Goal: Contribute content: Contribute content

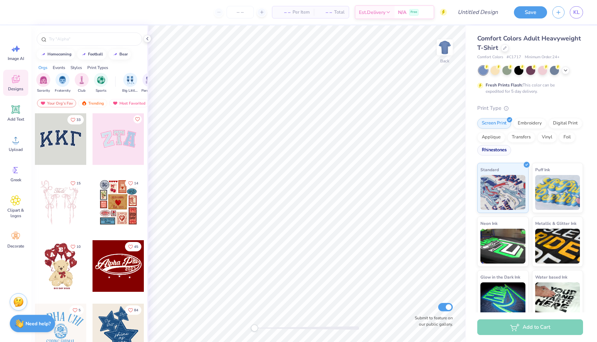
click at [501, 152] on div "Rhinestones" at bounding box center [494, 150] width 34 height 10
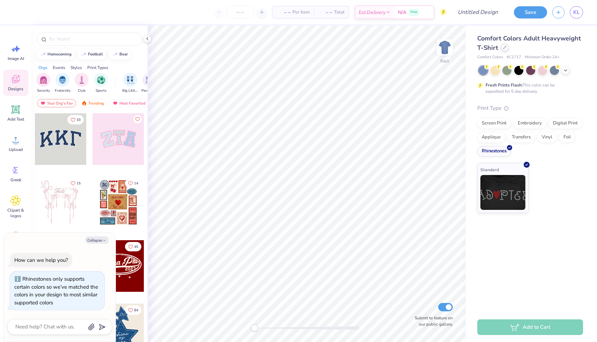
click at [505, 51] on div at bounding box center [505, 48] width 8 height 8
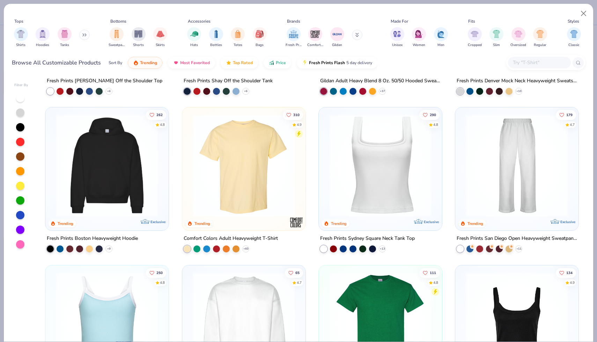
scroll to position [132, 0]
click at [148, 185] on img at bounding box center [106, 165] width 109 height 102
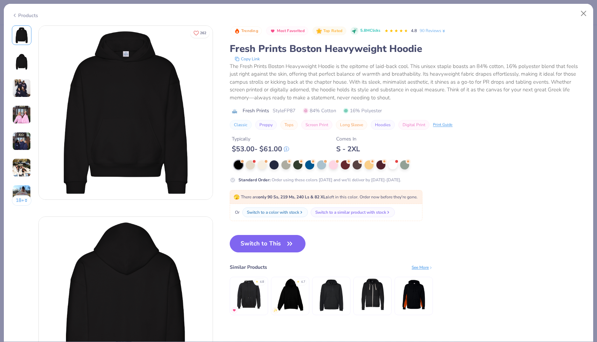
click at [289, 170] on div "Standard Order : Order using these colors [DATE] and we'll deliver by [DATE]-[D…" at bounding box center [369, 172] width 279 height 23
click at [287, 169] on div at bounding box center [285, 164] width 9 height 9
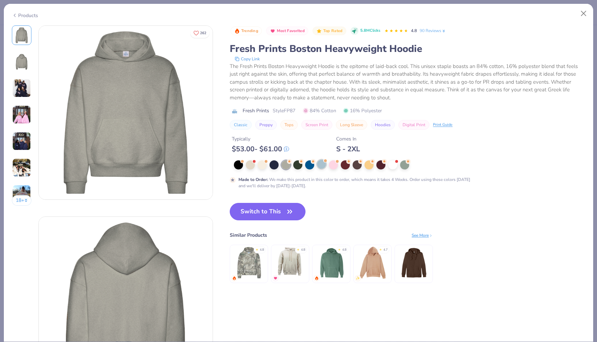
click at [321, 167] on div at bounding box center [321, 164] width 9 height 9
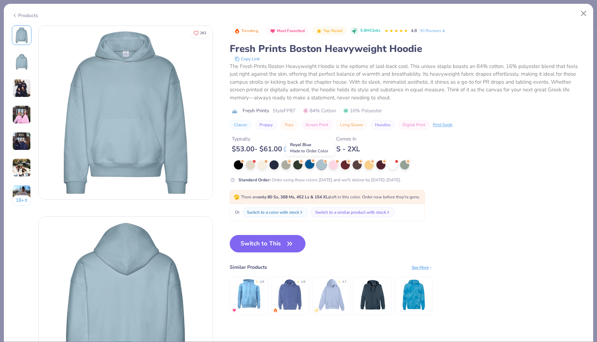
click at [308, 167] on div at bounding box center [309, 164] width 9 height 9
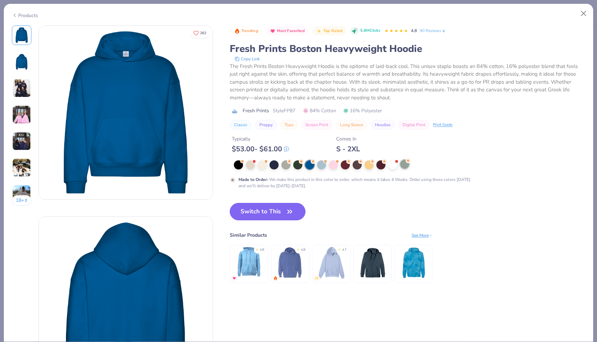
click at [406, 166] on div at bounding box center [404, 164] width 9 height 9
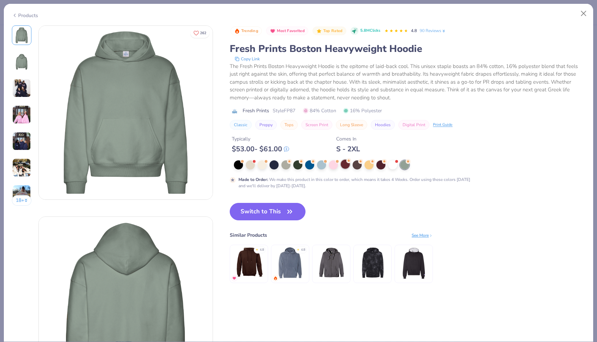
click at [344, 164] on div at bounding box center [345, 164] width 9 height 9
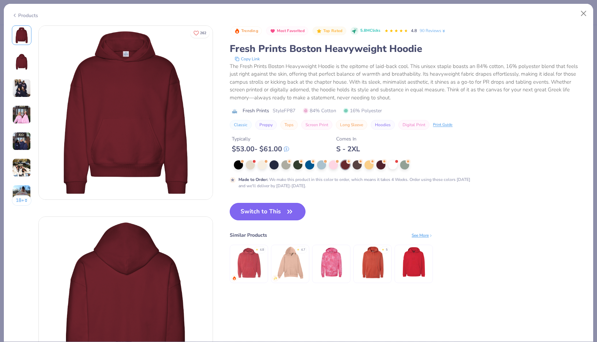
click at [278, 210] on button "Switch to This" at bounding box center [268, 211] width 76 height 17
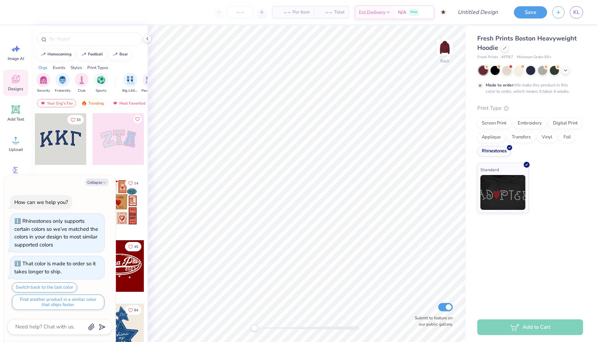
type textarea "x"
click at [72, 40] on input "text" at bounding box center [92, 39] width 89 height 7
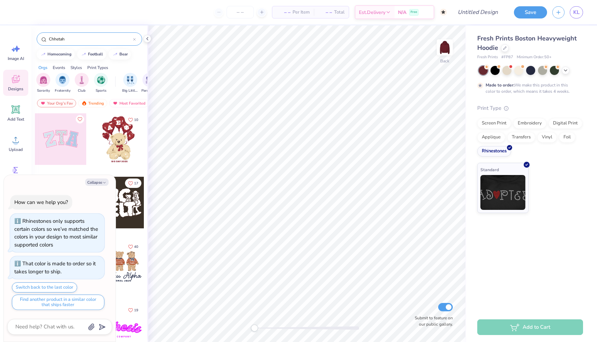
type input "Chhetah"
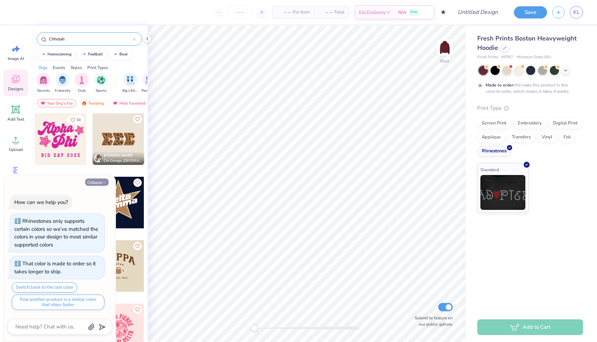
click at [98, 181] on button "Collapse" at bounding box center [96, 182] width 23 height 7
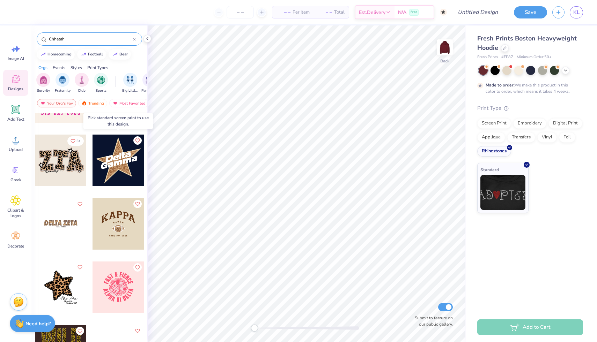
scroll to position [43, 0]
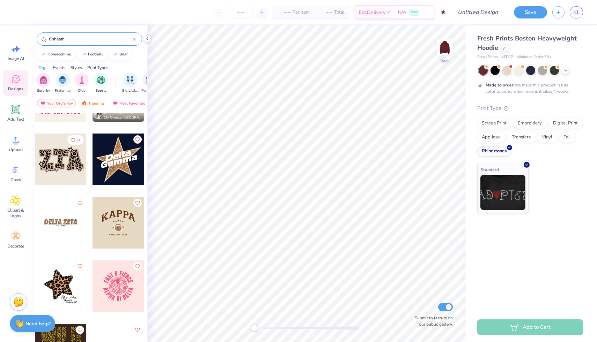
click at [66, 282] on div at bounding box center [61, 287] width 52 height 52
click at [62, 290] on div at bounding box center [60, 287] width 155 height 52
click at [62, 290] on div at bounding box center [61, 287] width 52 height 52
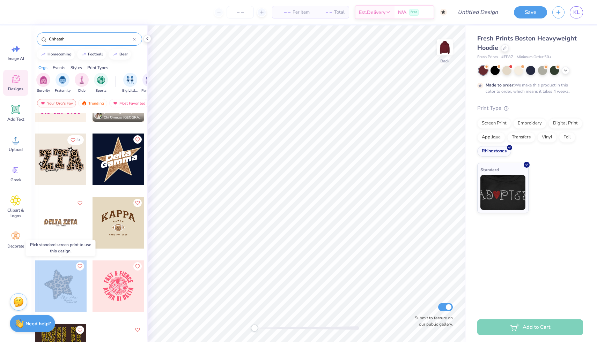
click at [62, 290] on div at bounding box center [61, 287] width 52 height 52
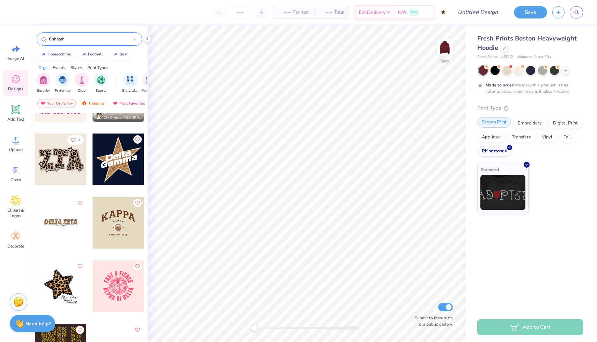
click at [492, 125] on div "Screen Print" at bounding box center [494, 122] width 34 height 10
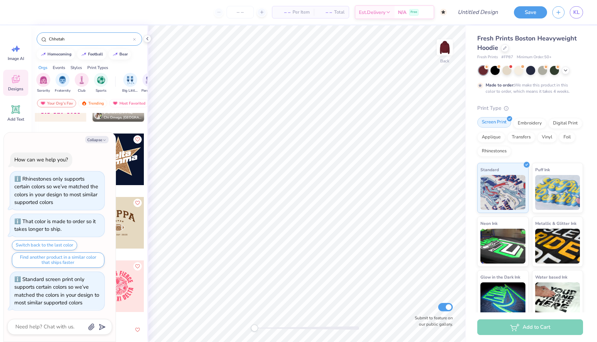
scroll to position [0, 0]
click at [100, 138] on button "Collapse" at bounding box center [96, 139] width 23 height 7
type textarea "x"
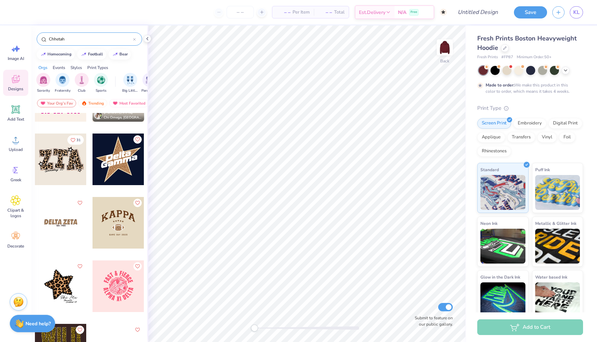
click at [62, 280] on div at bounding box center [61, 287] width 52 height 52
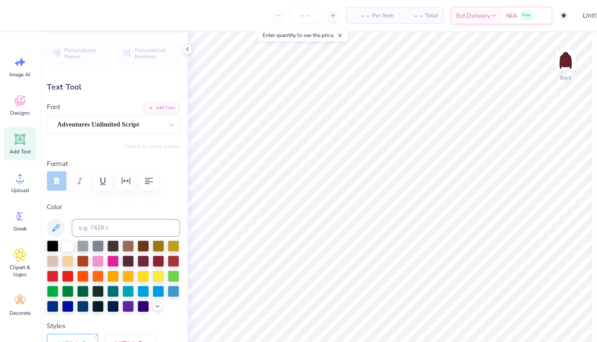
type input "2.43"
type input "0.38"
type input "10.09"
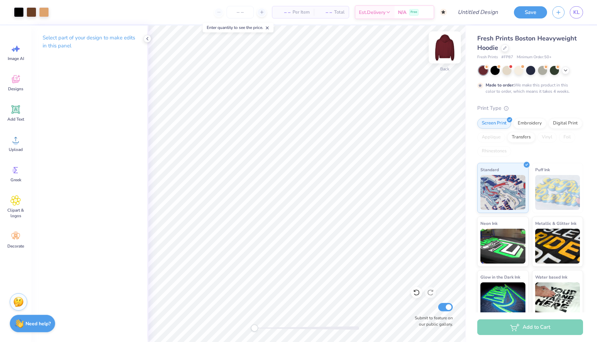
click at [447, 54] on img at bounding box center [445, 48] width 28 height 28
click at [16, 84] on icon at bounding box center [15, 79] width 10 height 10
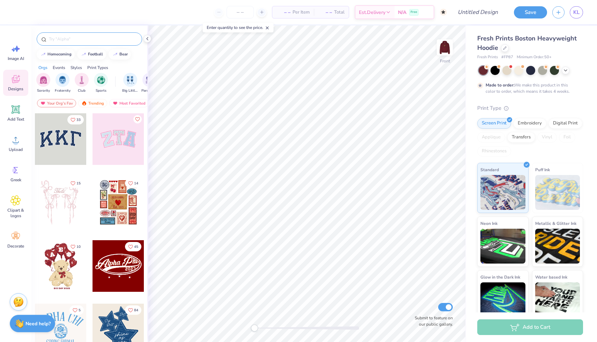
click at [75, 44] on div at bounding box center [89, 38] width 105 height 13
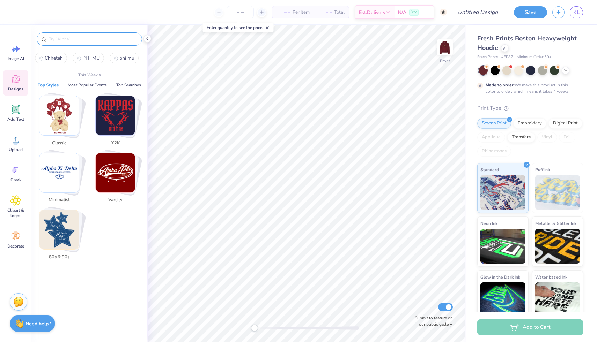
click at [70, 38] on input "text" at bounding box center [92, 39] width 89 height 7
click at [67, 107] on img "Stack Card Button Classic" at bounding box center [58, 115] width 39 height 39
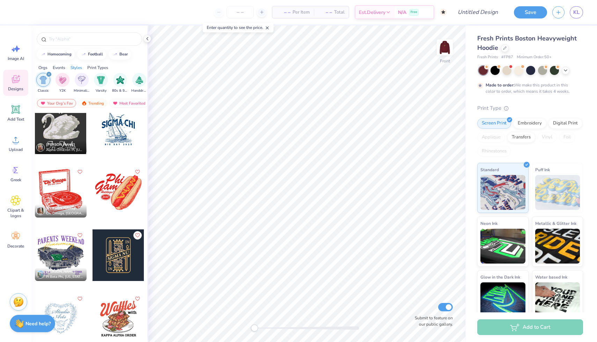
scroll to position [410, 0]
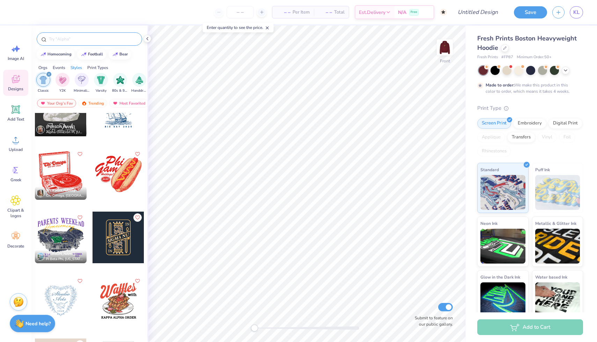
click at [82, 39] on input "text" at bounding box center [92, 39] width 89 height 7
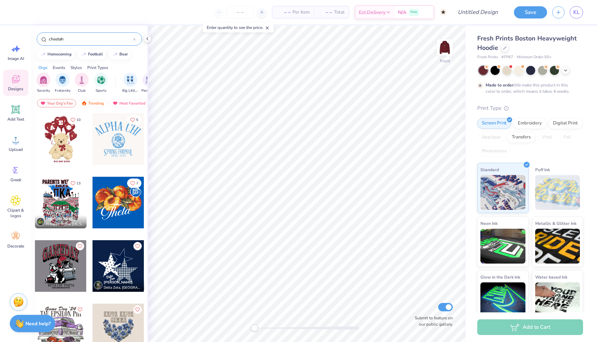
type input "cheetah"
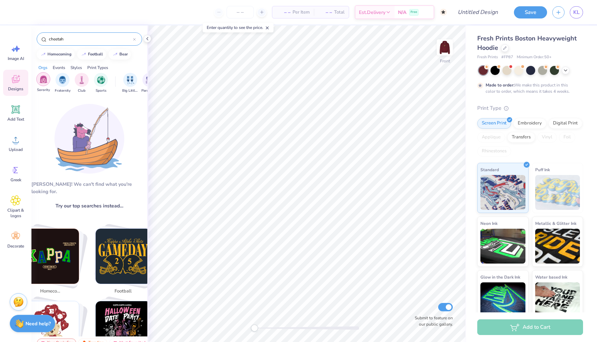
click at [48, 79] on div "filter for Sorority" at bounding box center [43, 79] width 14 height 14
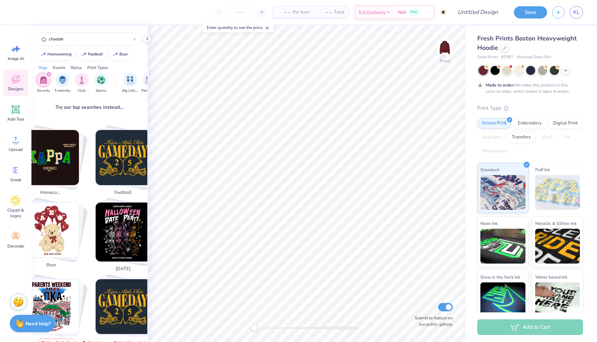
scroll to position [96, 0]
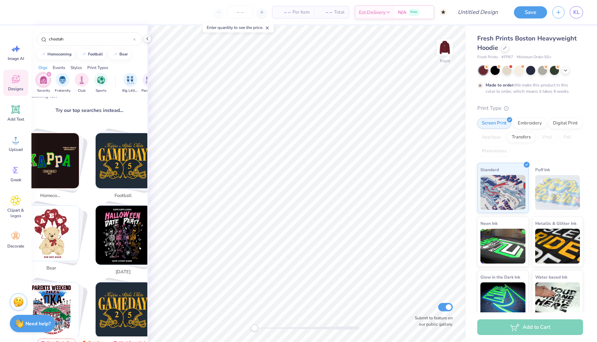
click at [15, 88] on span "Designs" at bounding box center [15, 89] width 15 height 6
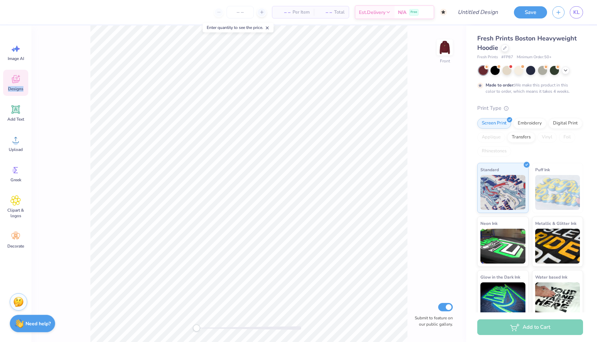
click at [15, 88] on span "Designs" at bounding box center [15, 89] width 15 height 6
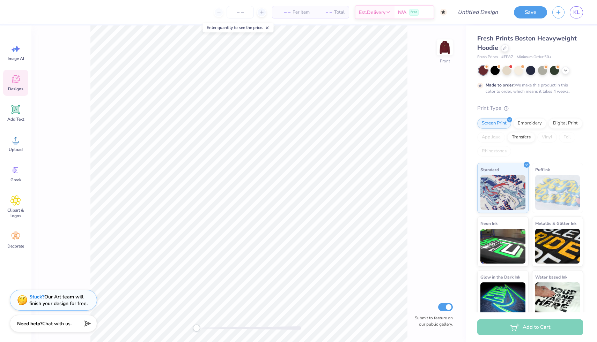
click at [16, 83] on icon at bounding box center [15, 79] width 10 height 10
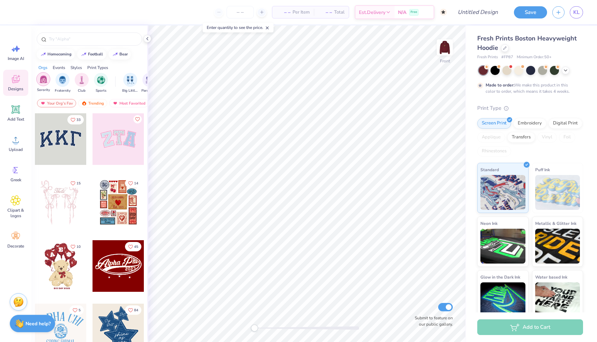
click at [43, 81] on img "filter for Sorority" at bounding box center [43, 79] width 8 height 8
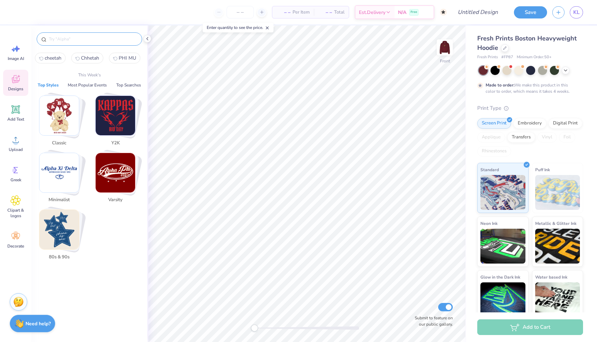
click at [69, 42] on input "text" at bounding box center [92, 39] width 89 height 7
type input "p"
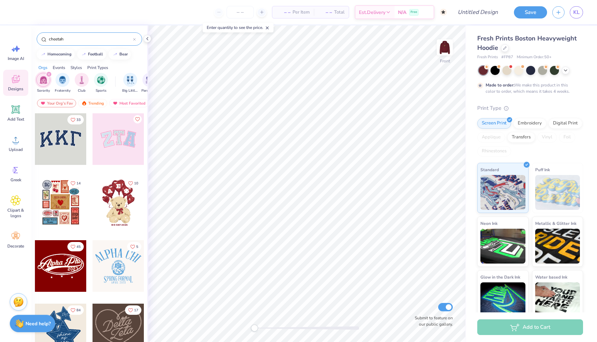
type input "cheetah"
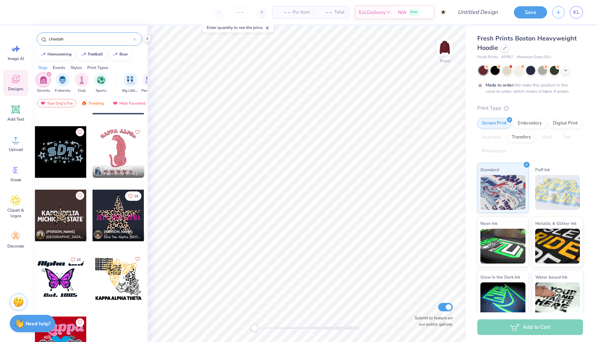
scroll to position [570, 0]
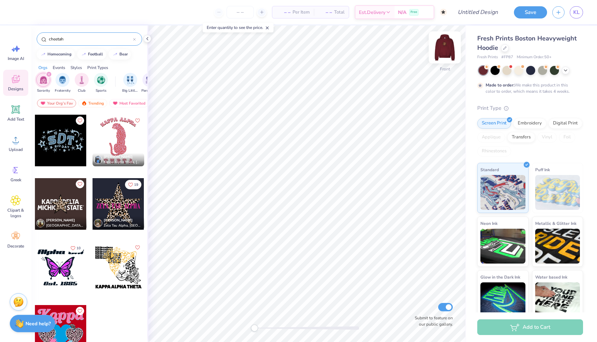
click at [446, 49] on img at bounding box center [445, 48] width 28 height 28
click at [531, 12] on button "Save" at bounding box center [530, 11] width 33 height 12
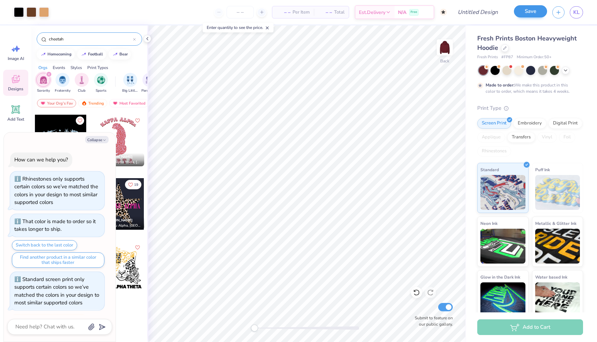
scroll to position [19, 0]
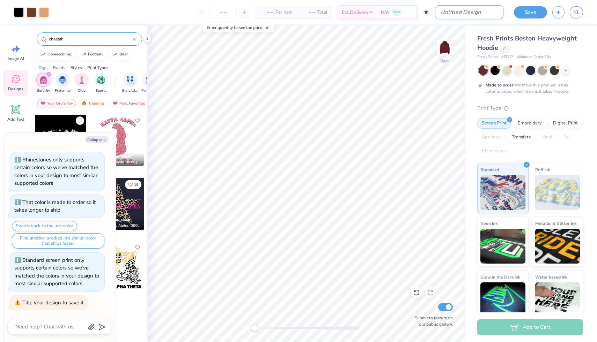
type textarea "x"
click at [478, 16] on input "Design Title" at bounding box center [469, 12] width 68 height 14
type input "phi mu ecu"
click at [527, 14] on button "Save" at bounding box center [530, 11] width 33 height 12
click at [536, 15] on div "Save" at bounding box center [530, 12] width 33 height 12
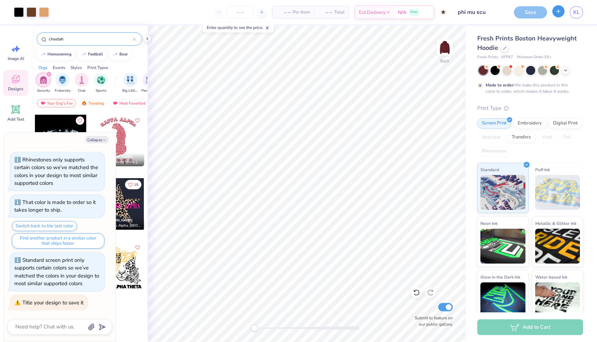
click at [560, 13] on icon "button" at bounding box center [558, 11] width 6 height 6
click at [527, 14] on div "Save" at bounding box center [530, 12] width 33 height 12
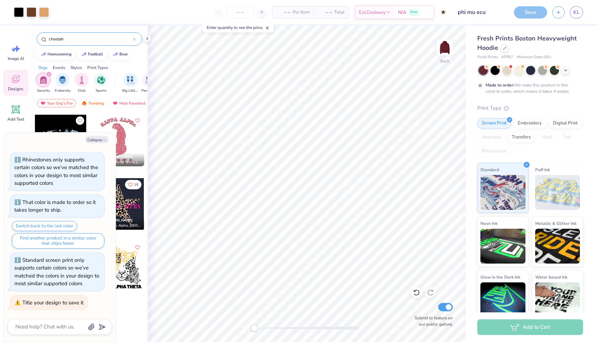
click at [527, 14] on div "Save" at bounding box center [530, 12] width 33 height 12
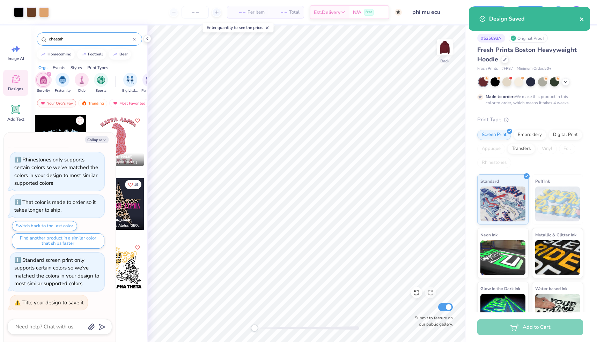
click at [583, 18] on icon "close" at bounding box center [581, 19] width 5 height 6
type textarea "x"
